Goal: Task Accomplishment & Management: Use online tool/utility

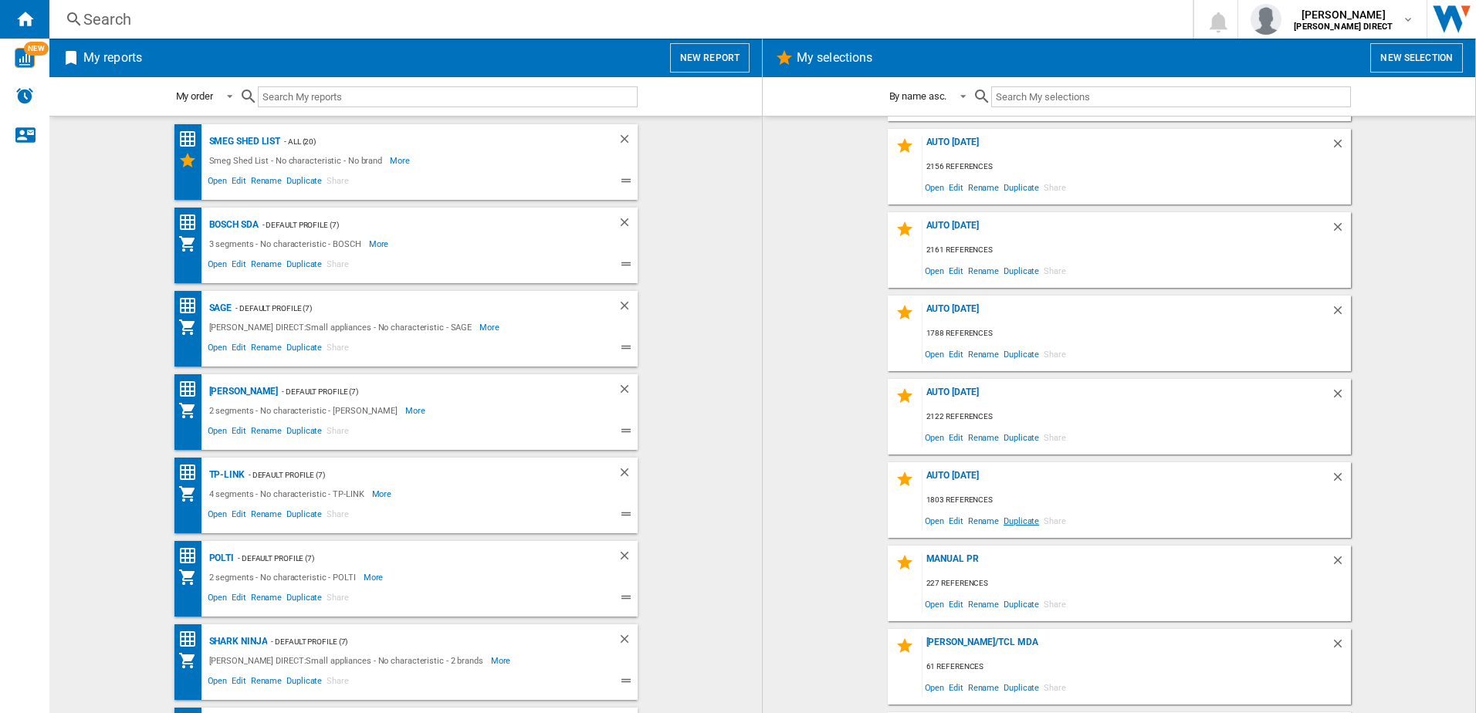
scroll to position [154, 0]
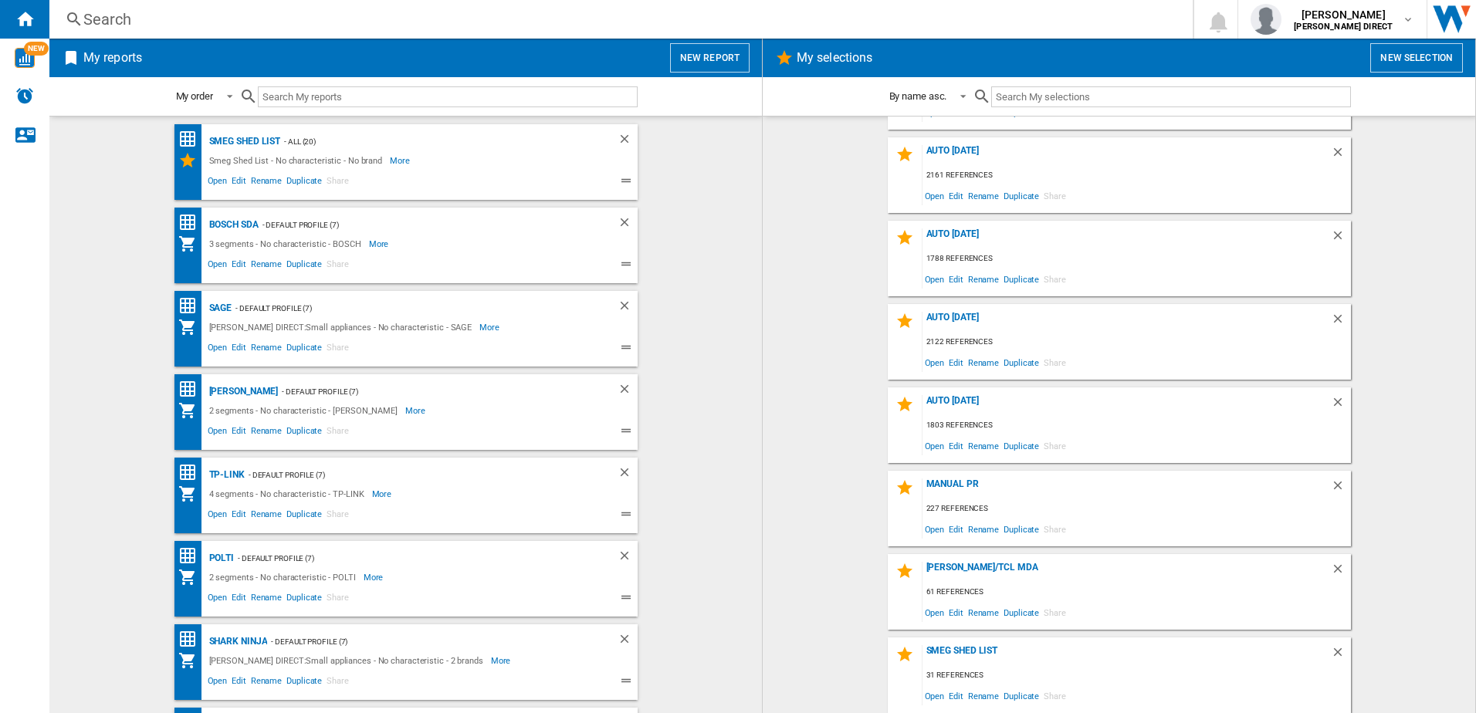
click at [1433, 58] on button "New selection" at bounding box center [1416, 57] width 93 height 29
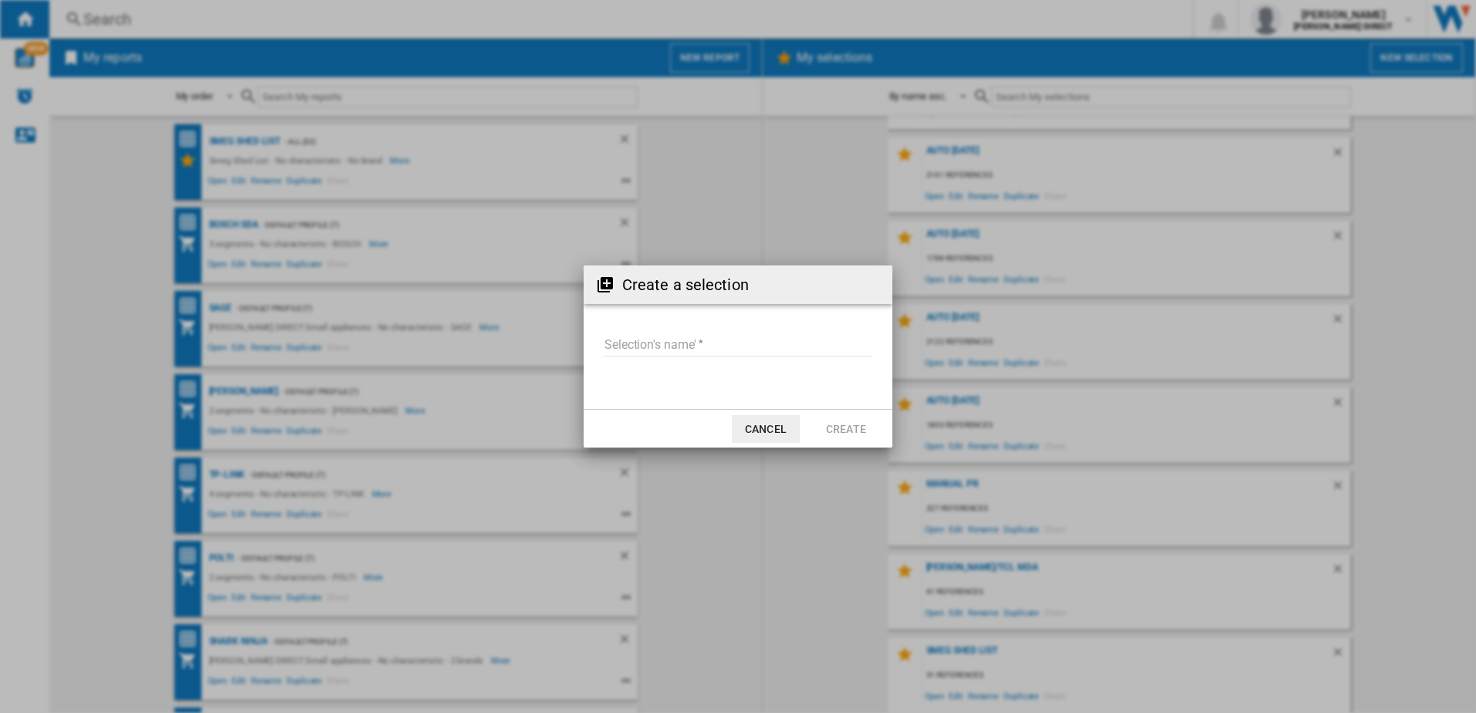
click at [753, 340] on input "Selection's name'" at bounding box center [738, 344] width 269 height 23
type input "*******"
click at [870, 424] on button "Create" at bounding box center [846, 429] width 68 height 28
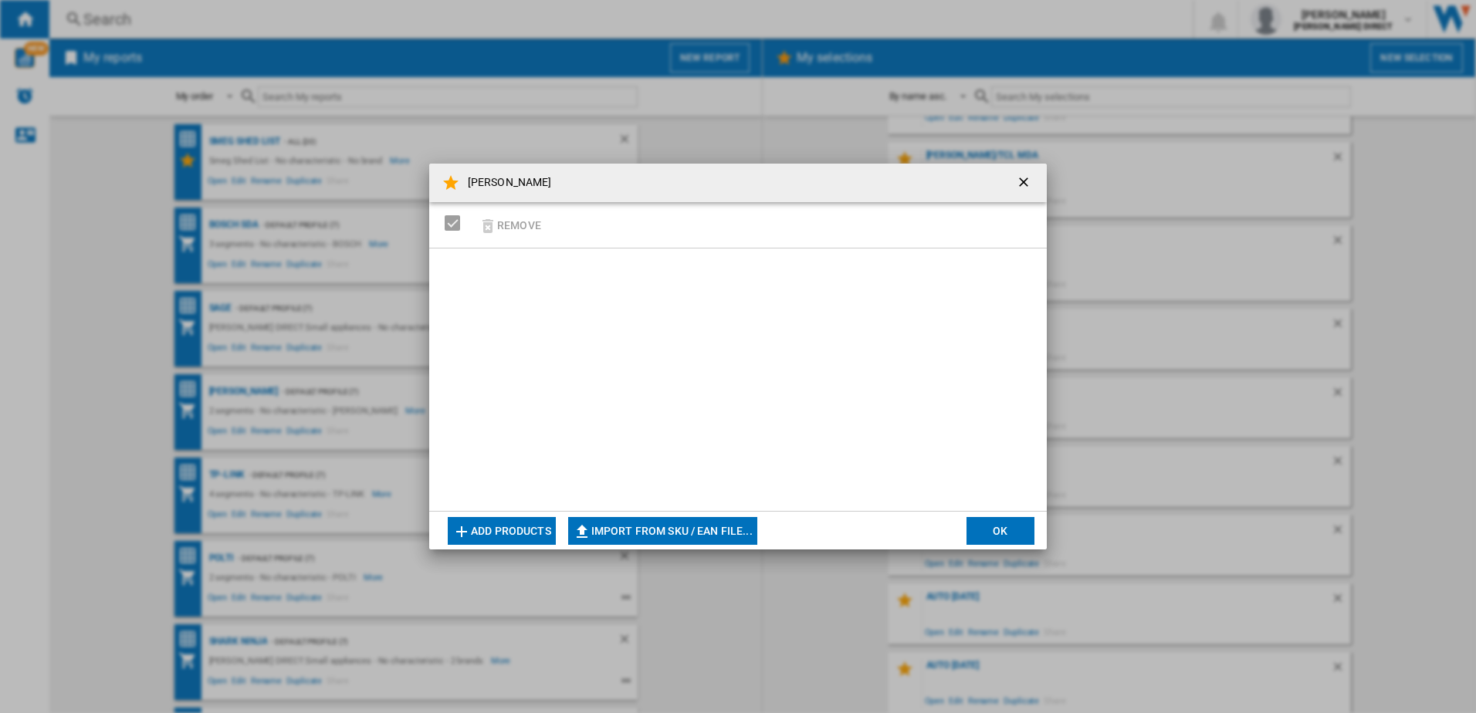
scroll to position [237, 0]
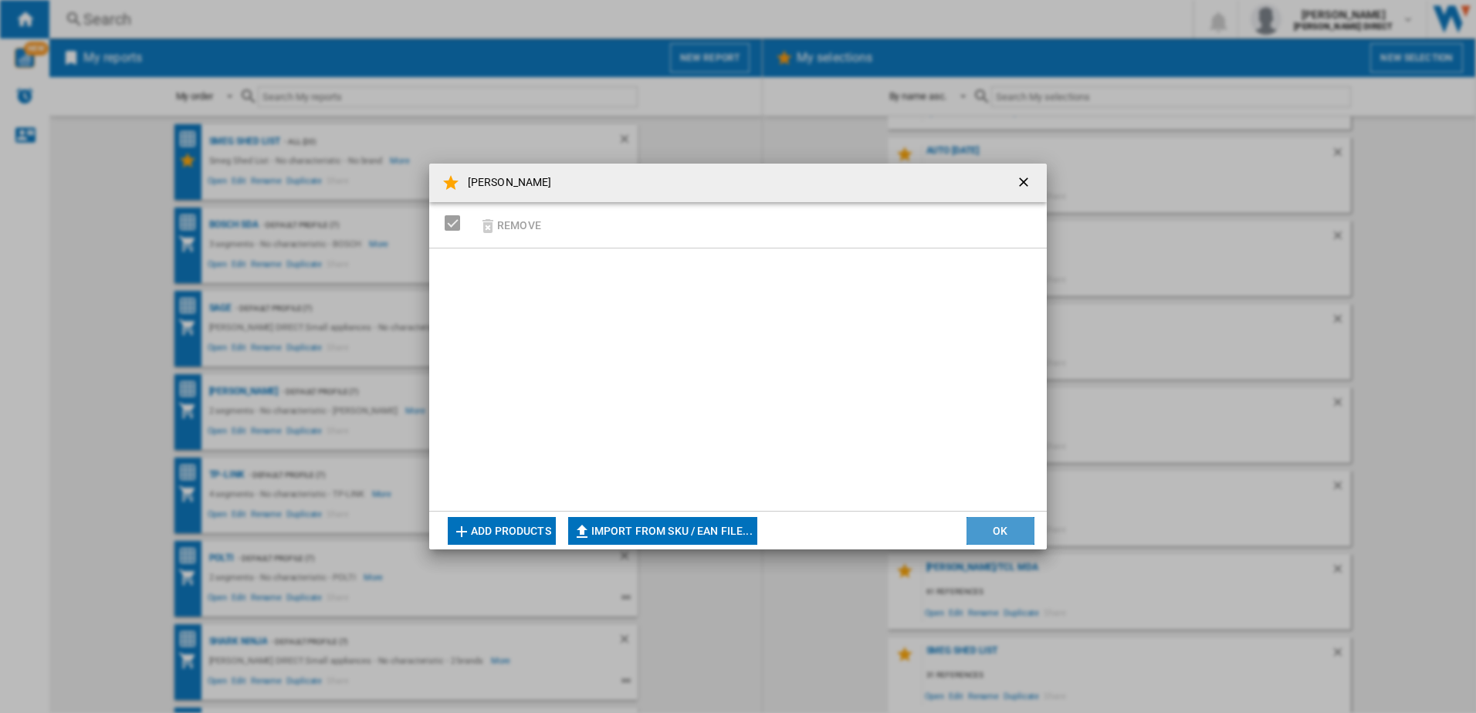
click at [1005, 542] on button "OK" at bounding box center [1000, 531] width 68 height 28
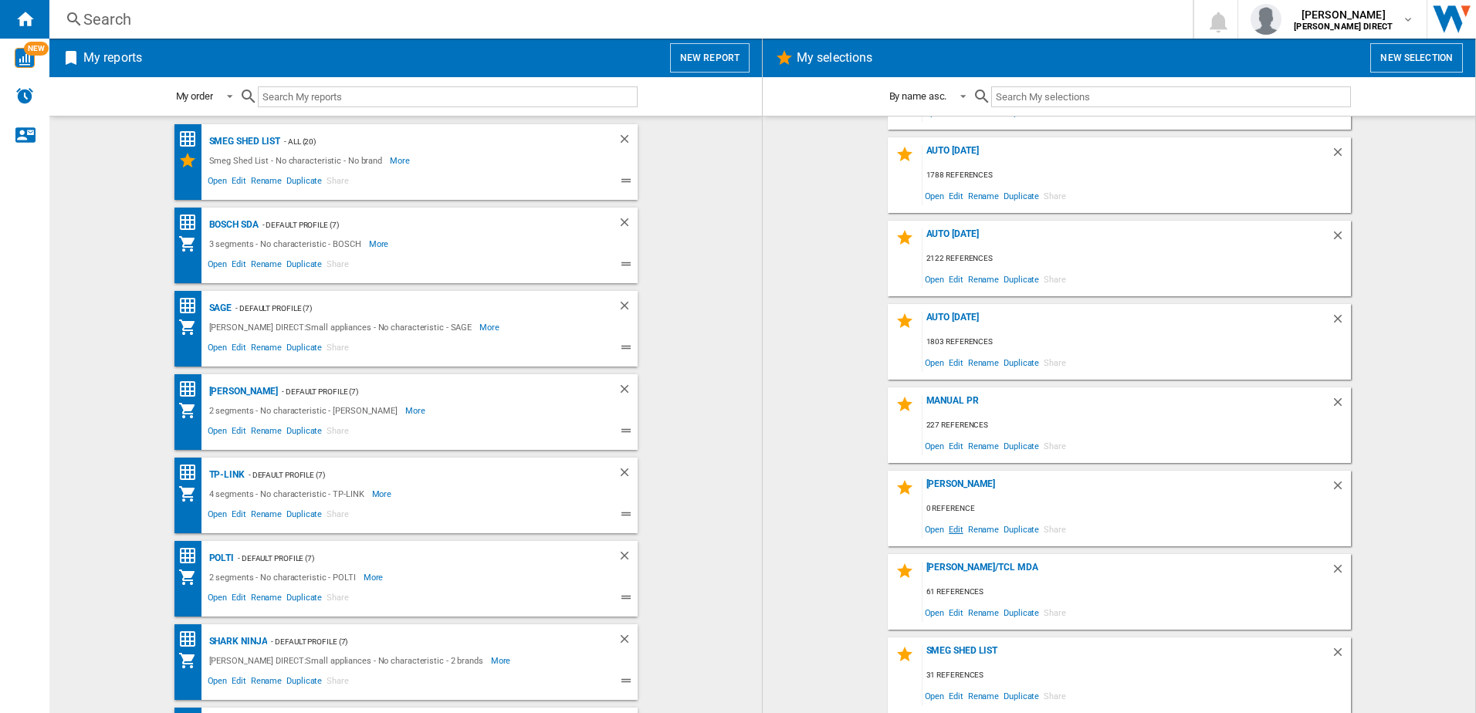
click at [956, 532] on span "Edit" at bounding box center [955, 529] width 19 height 21
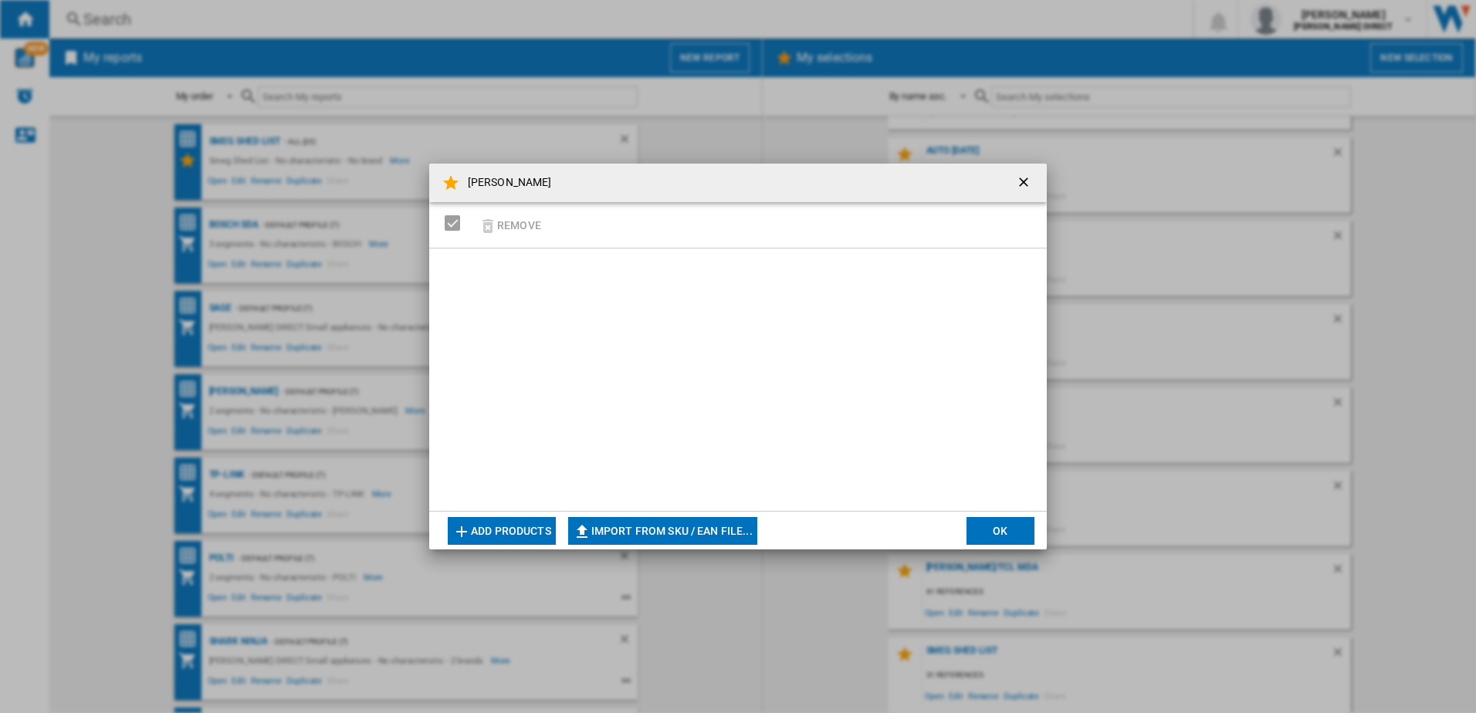
click at [626, 538] on button "Import from SKU / EAN file..." at bounding box center [662, 531] width 189 height 28
type input "**********"
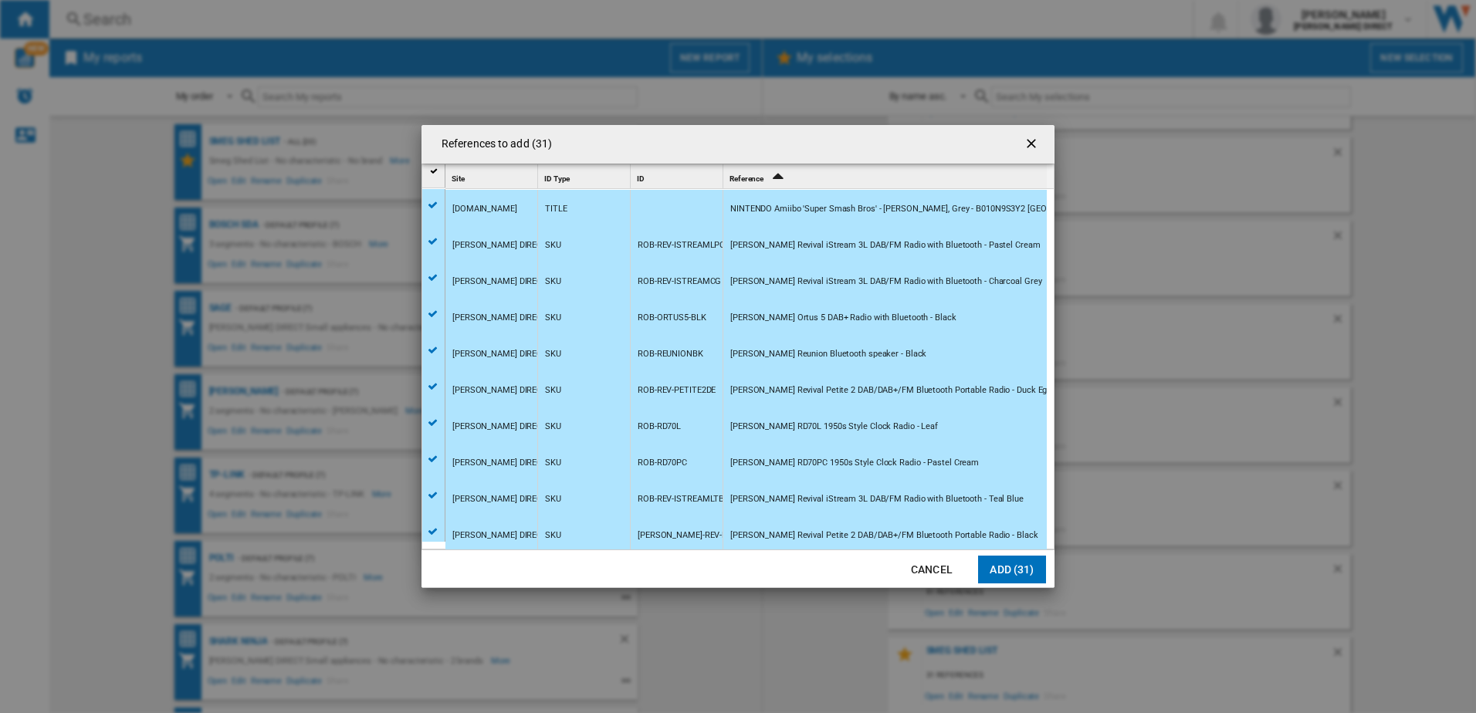
click at [1017, 568] on button "Add (31)" at bounding box center [1012, 570] width 68 height 28
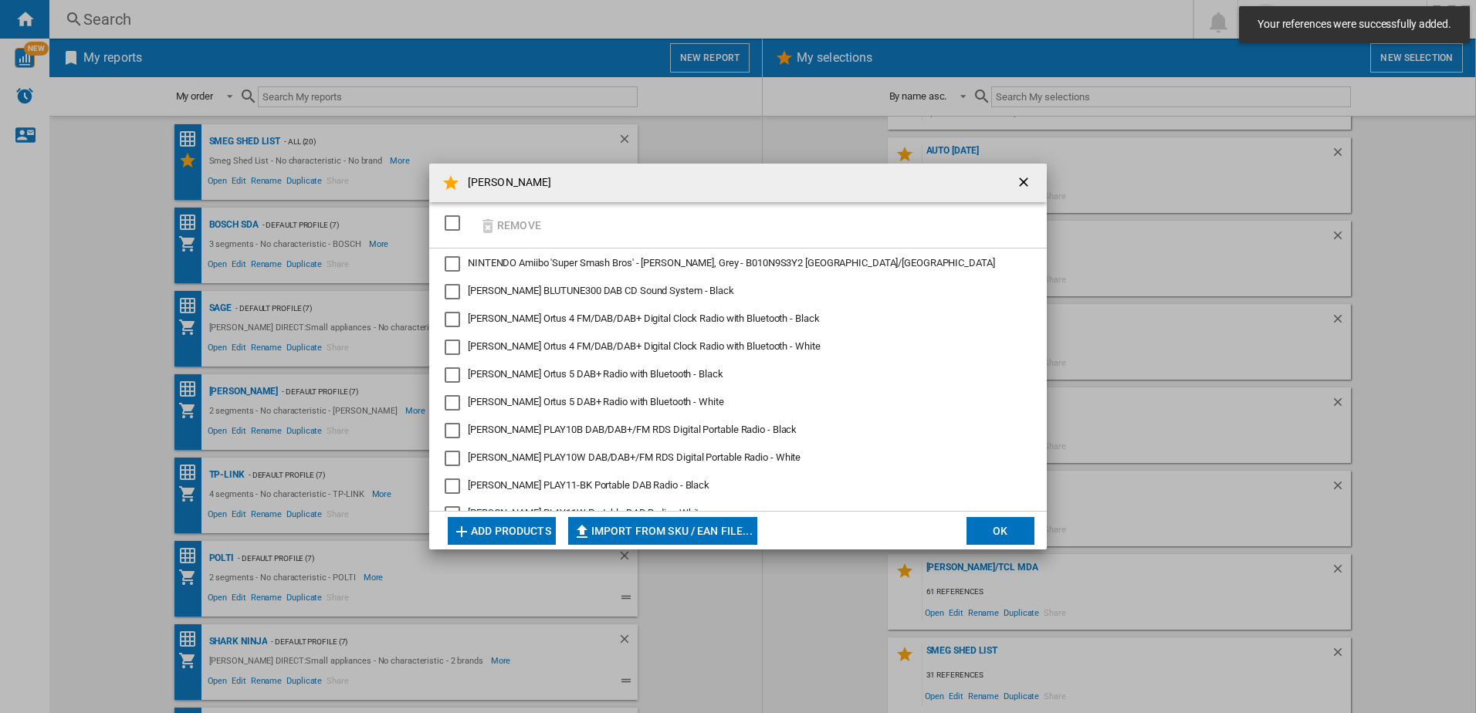
click at [1003, 534] on button "OK" at bounding box center [1000, 531] width 68 height 28
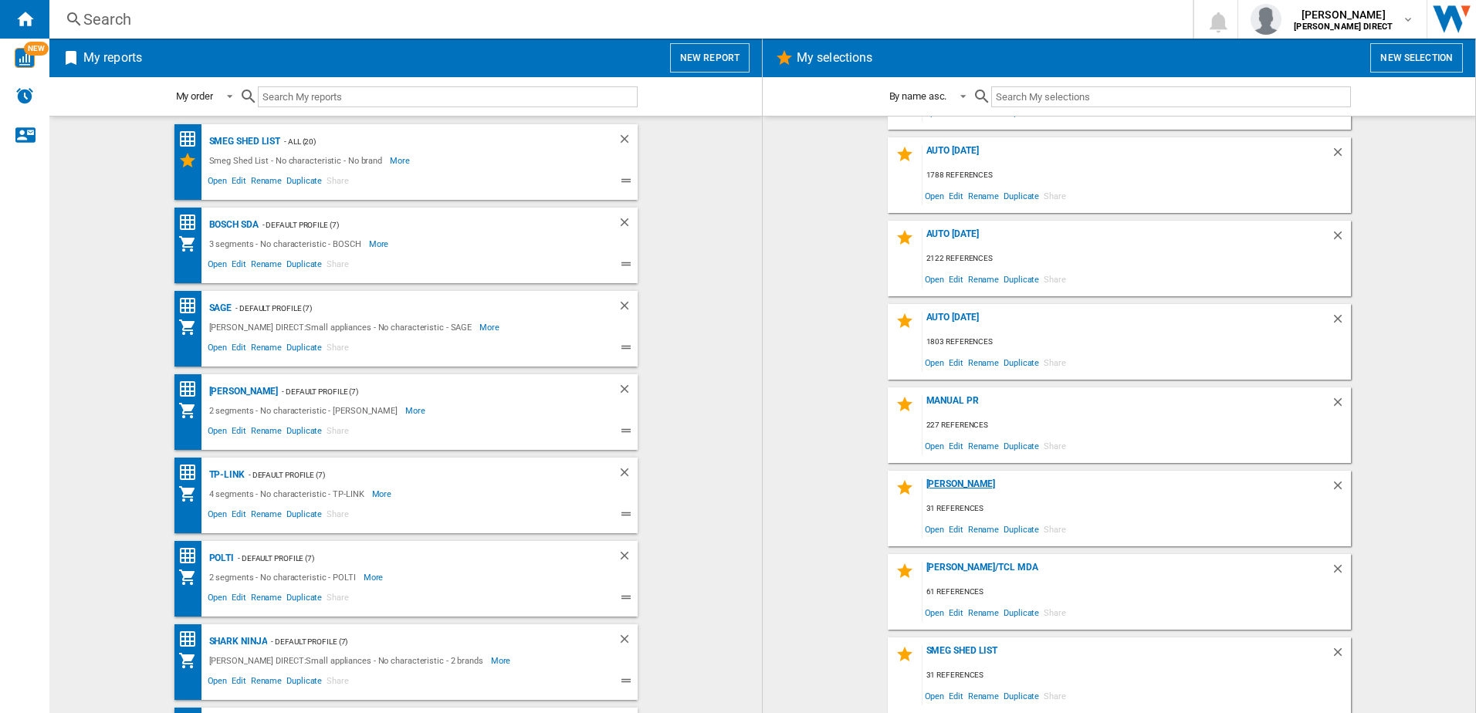
click at [946, 482] on div "[PERSON_NAME]" at bounding box center [1126, 489] width 408 height 21
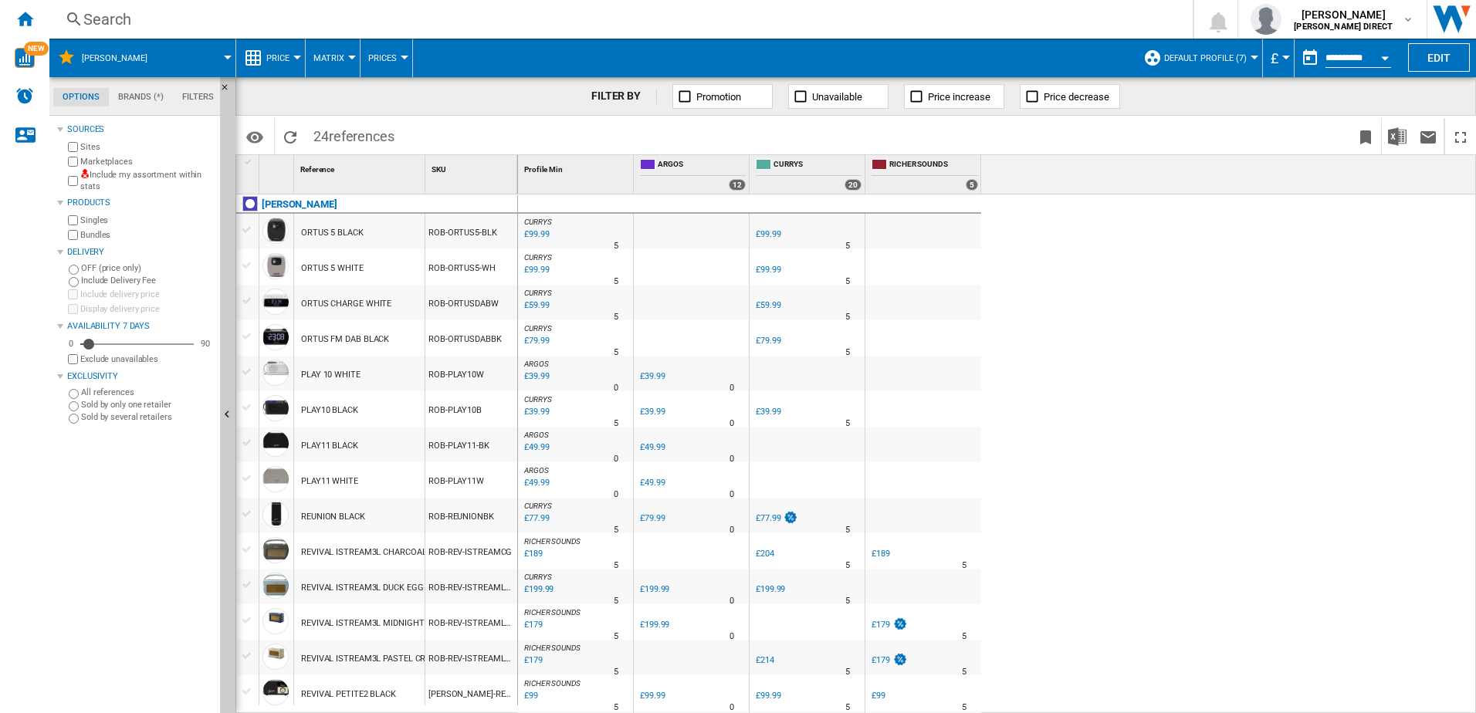
click at [153, 175] on label "Include my assortment within stats" at bounding box center [147, 181] width 134 height 24
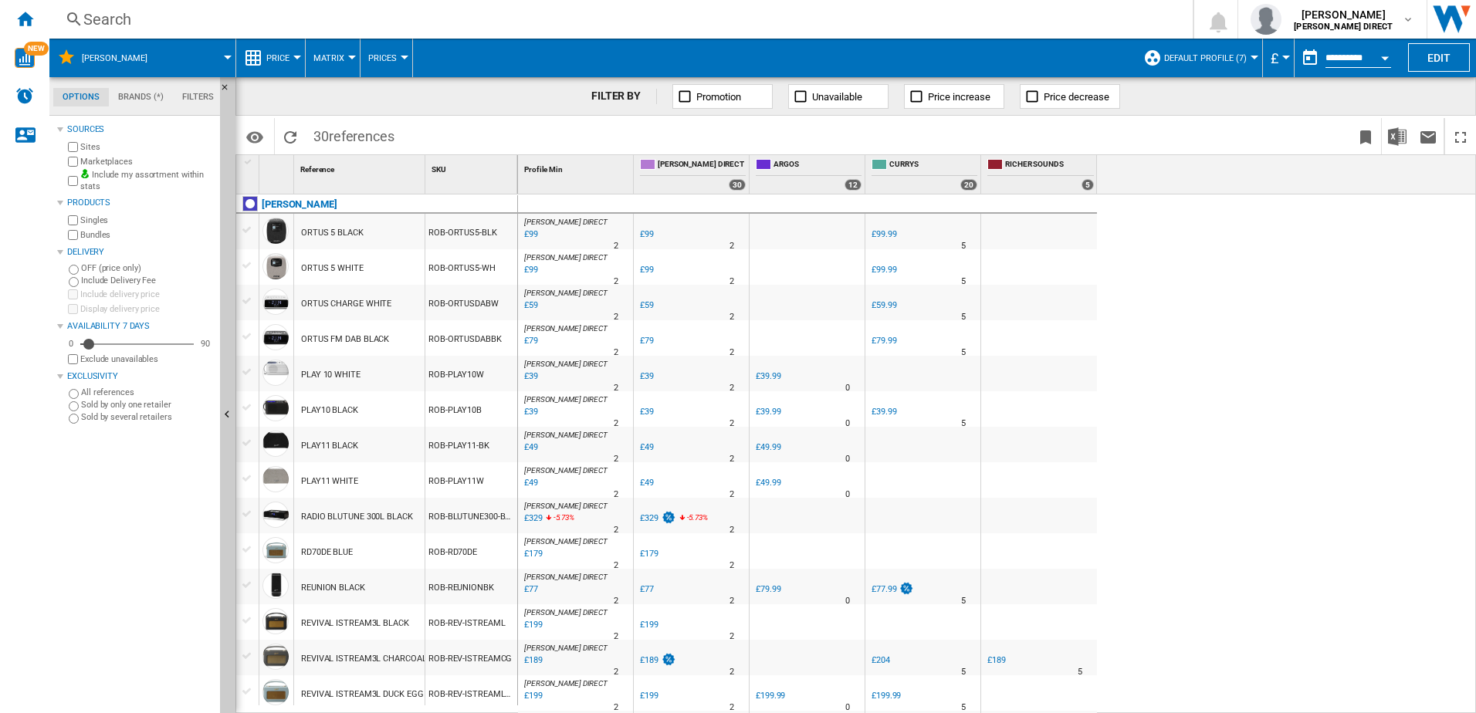
click at [112, 158] on label "Marketplaces" at bounding box center [147, 162] width 134 height 12
click at [102, 231] on label "Bundles" at bounding box center [147, 235] width 134 height 12
click at [1394, 130] on img "Download in Excel" at bounding box center [1397, 136] width 19 height 19
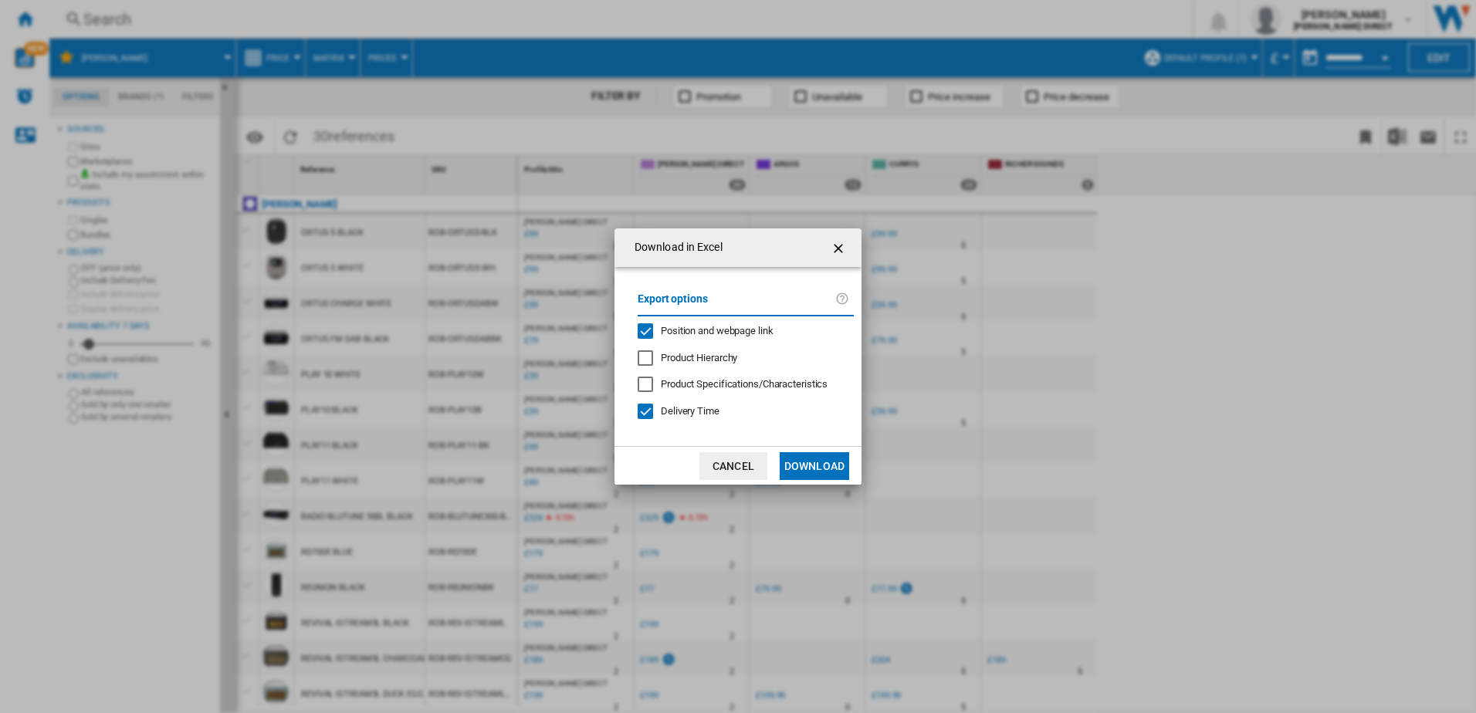
click at [699, 330] on span "Position and webpage link" at bounding box center [717, 331] width 113 height 12
click at [704, 418] on div "Delivery Time" at bounding box center [690, 411] width 59 height 14
click at [815, 464] on button "Download" at bounding box center [814, 466] width 69 height 28
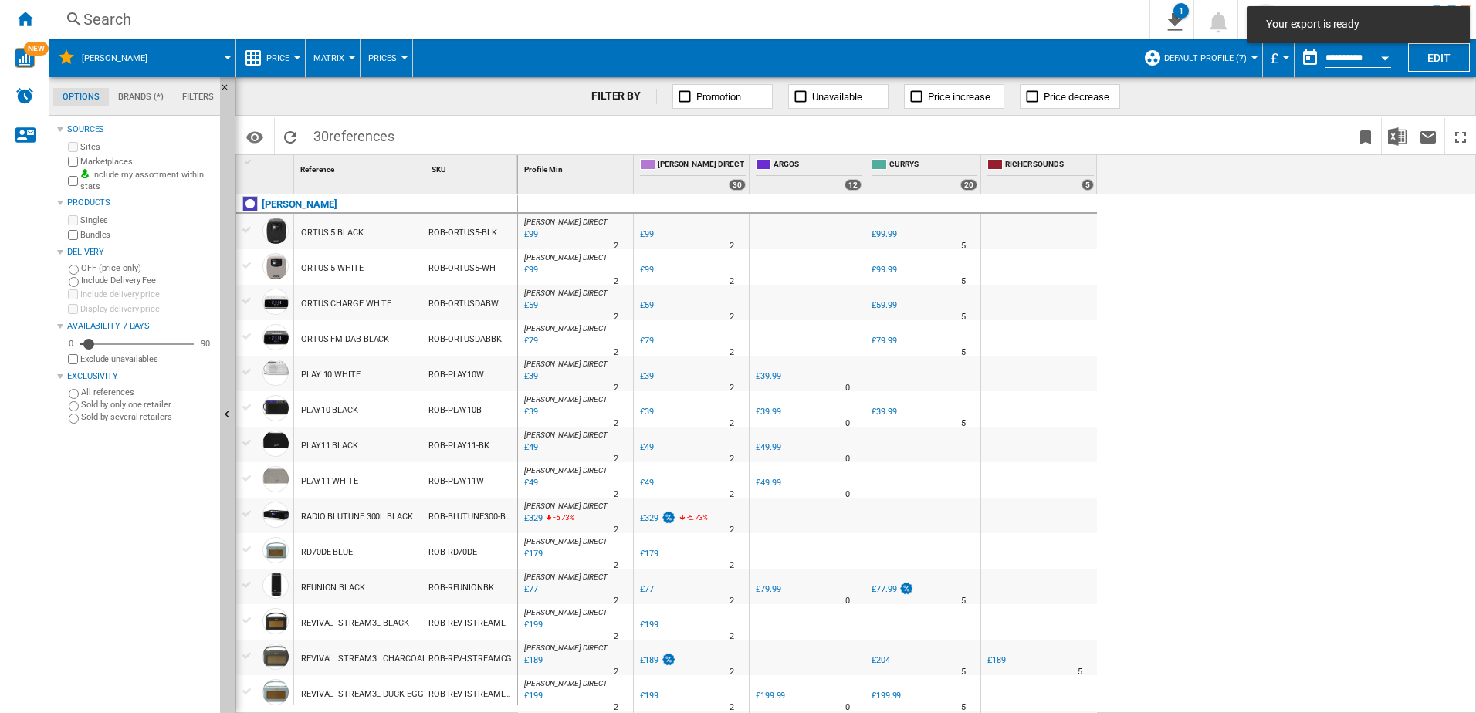
click at [1331, 332] on div "[PERSON_NAME] DIRECT : [PERSON_NAME] DIRECT 0.0 % £99 % N/A 2 [PERSON_NAME] DIR…" at bounding box center [997, 454] width 959 height 519
